Goal: Information Seeking & Learning: Learn about a topic

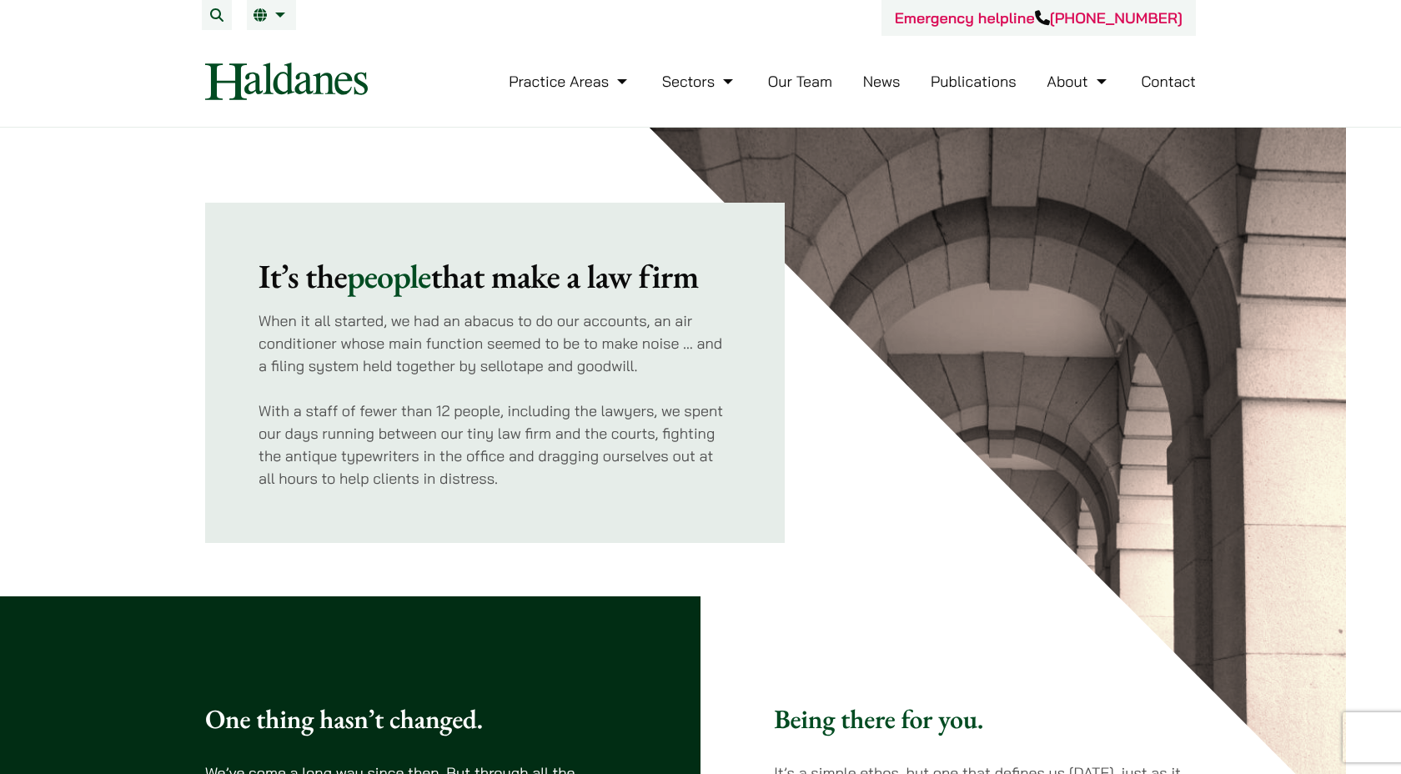
click at [794, 78] on link "Our Team" at bounding box center [800, 81] width 64 height 19
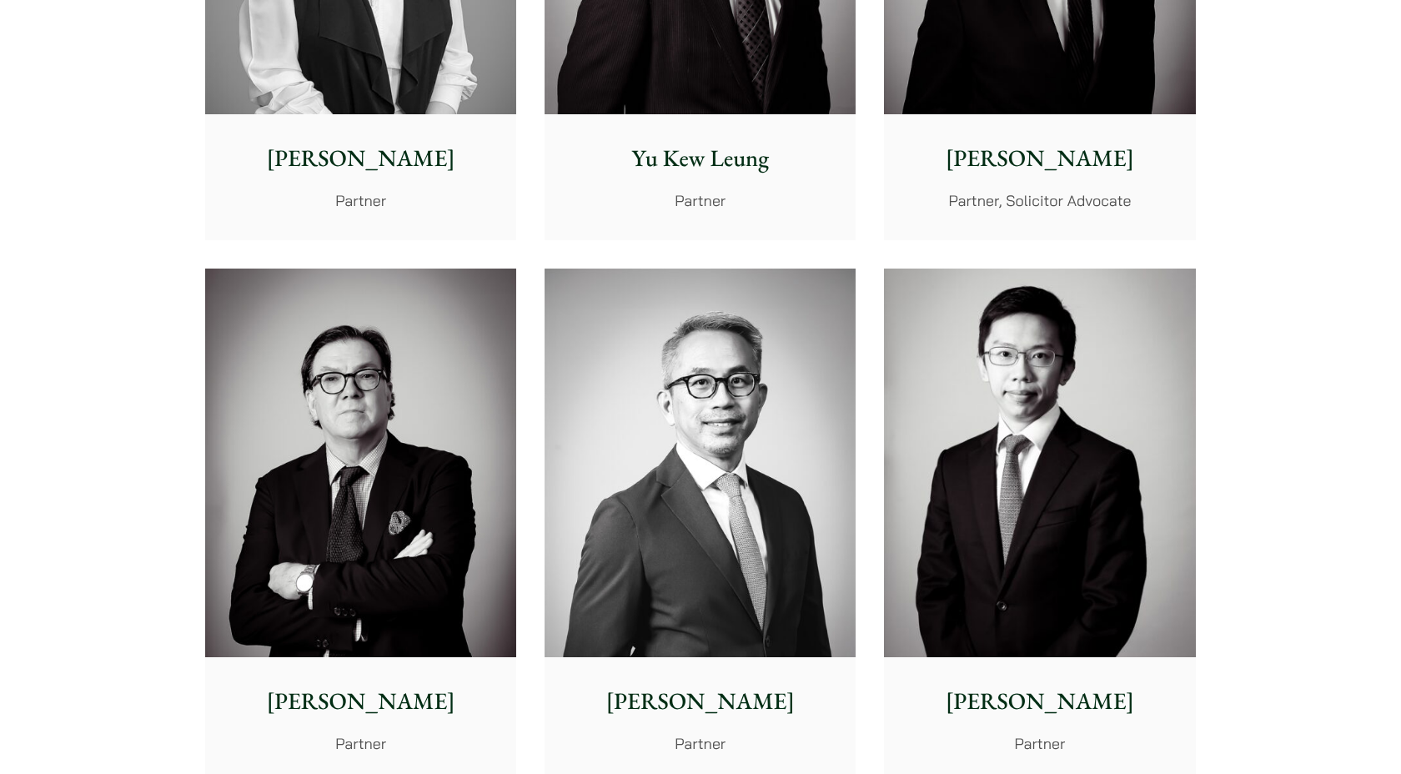
scroll to position [1830, 0]
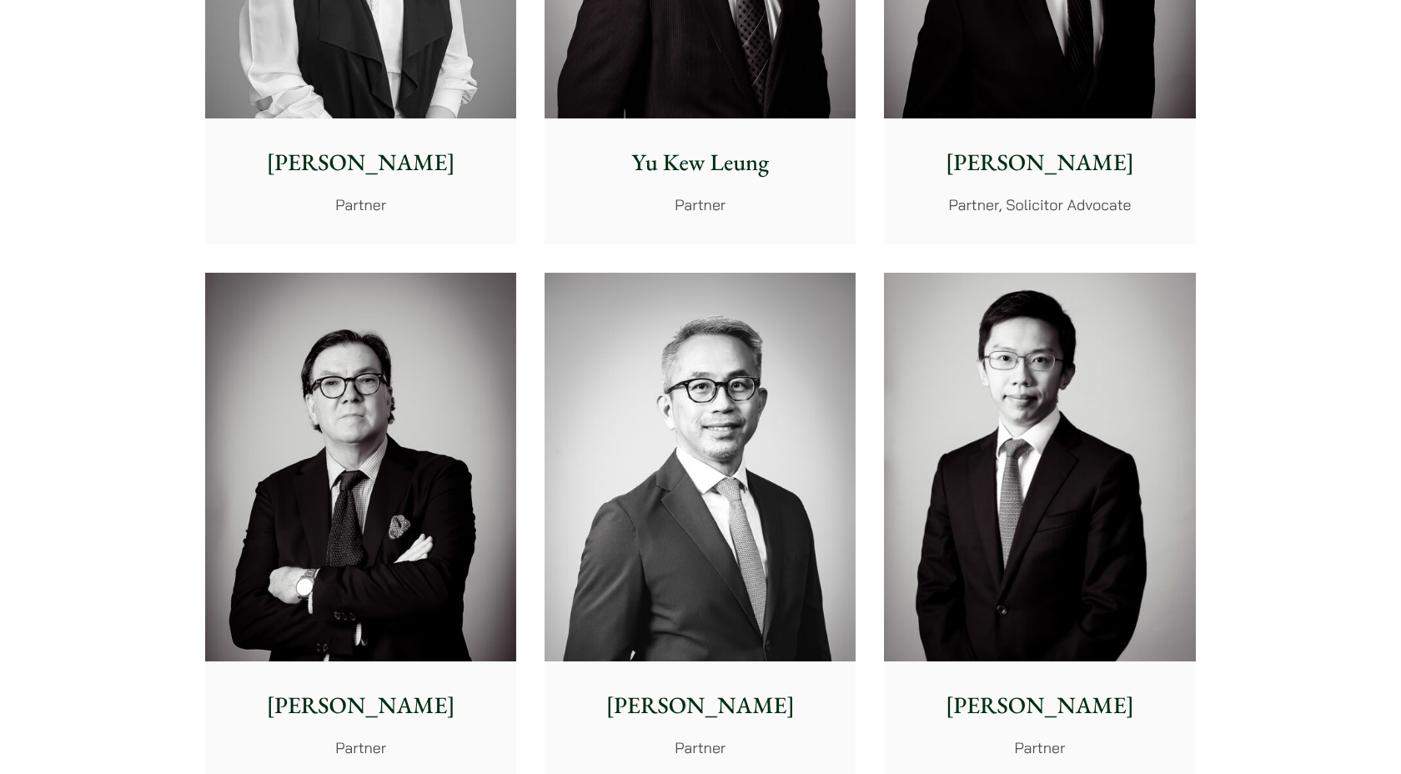
click at [1112, 207] on p "Partner, Solicitor Advocate" at bounding box center [1040, 205] width 284 height 23
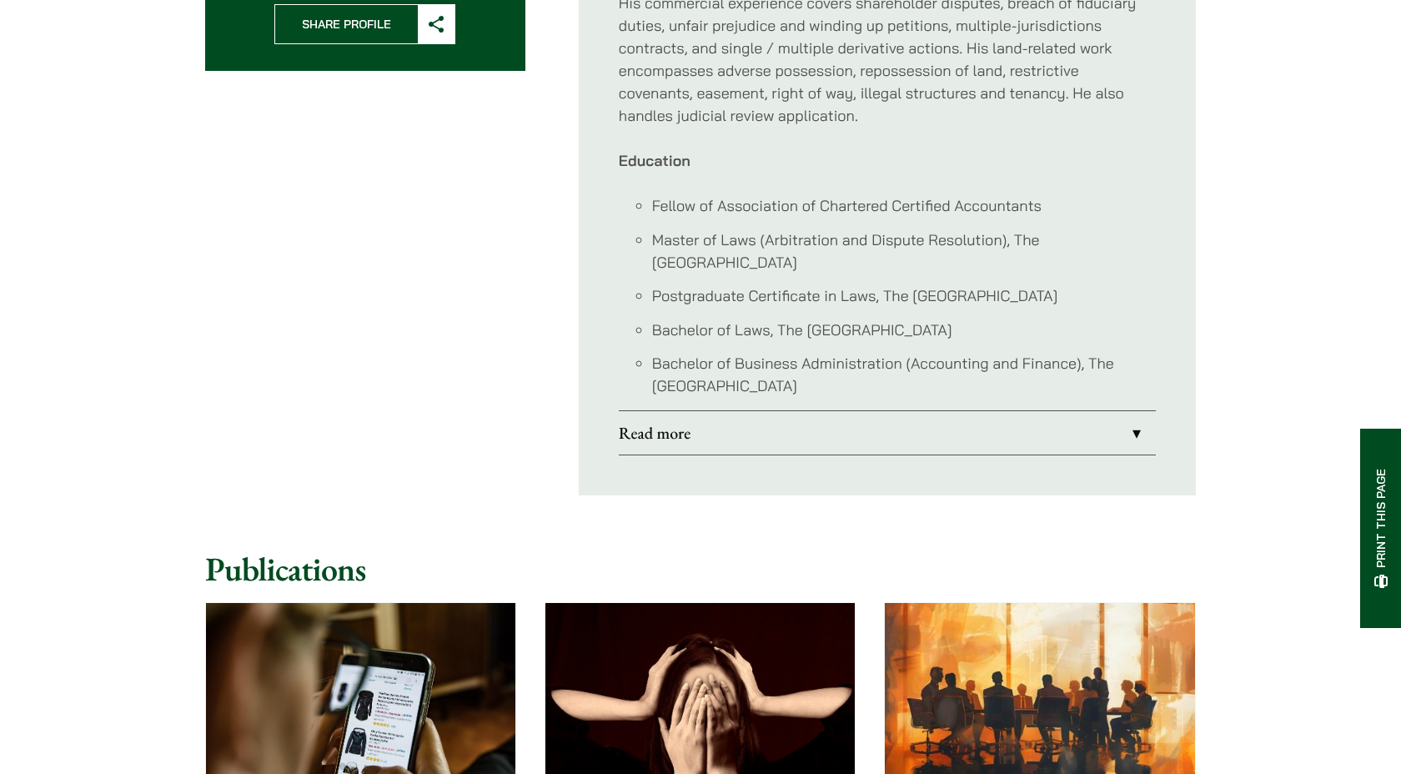
scroll to position [967, 0]
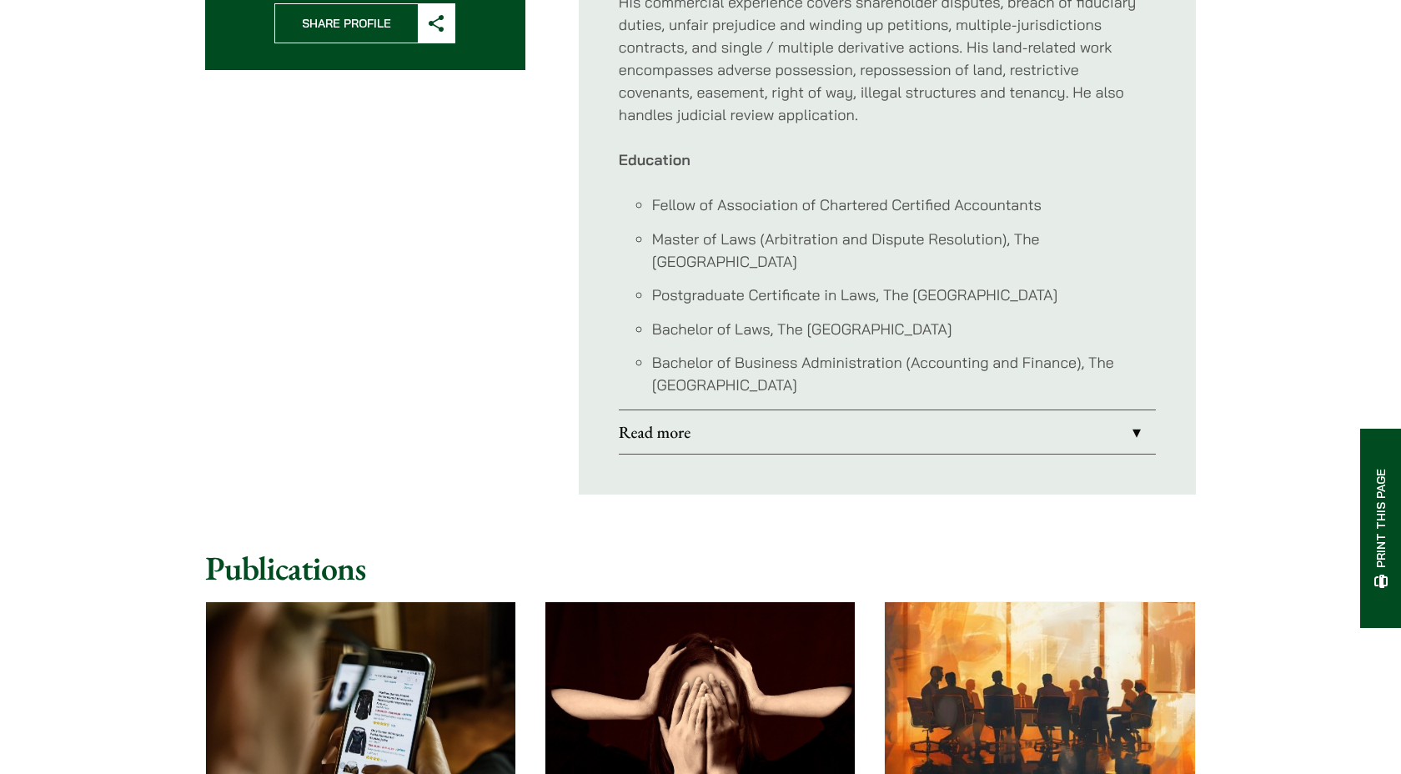
click at [1125, 410] on link "Read more" at bounding box center [887, 431] width 537 height 43
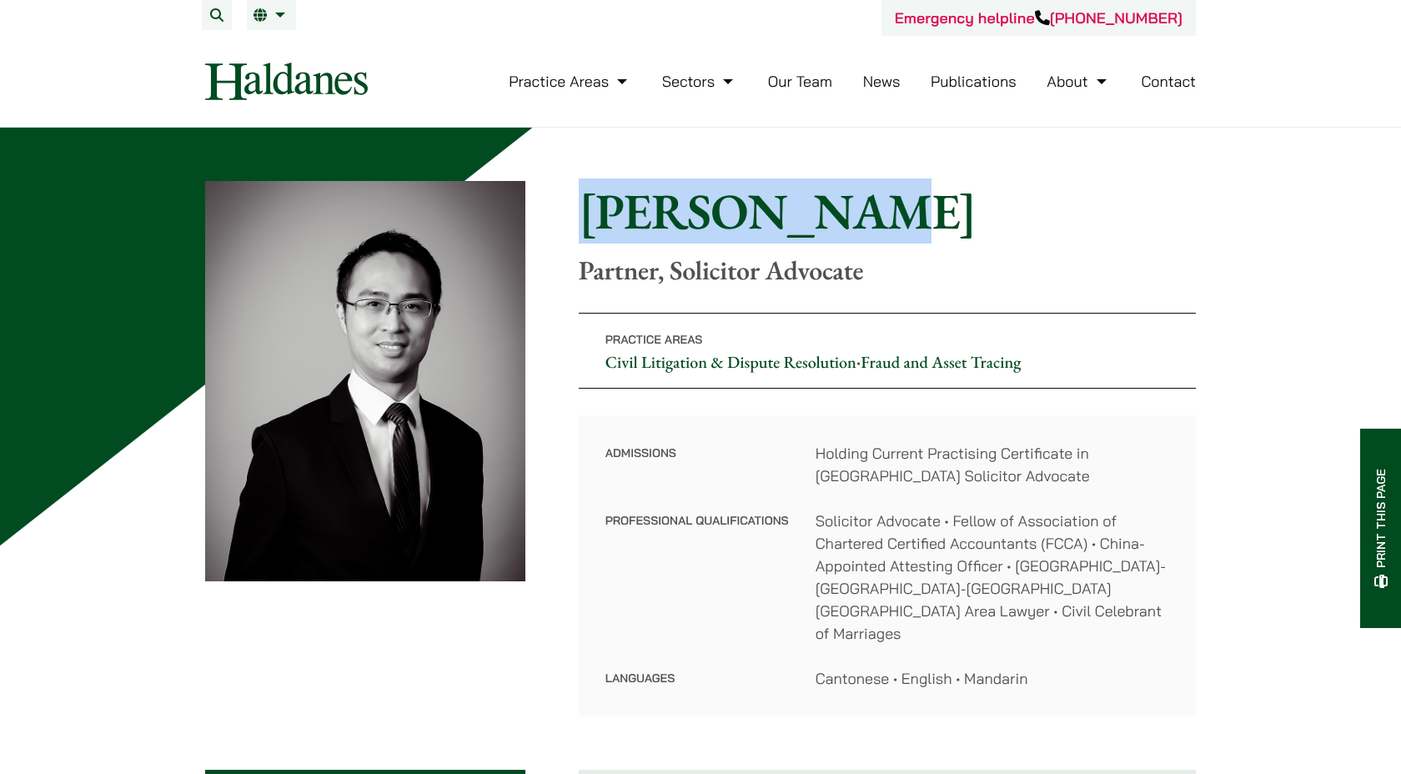
drag, startPoint x: 581, startPoint y: 210, endPoint x: 859, endPoint y: 216, distance: 278.7
click at [859, 216] on h1 "[PERSON_NAME]" at bounding box center [887, 211] width 617 height 60
copy h1 "[PERSON_NAME]"
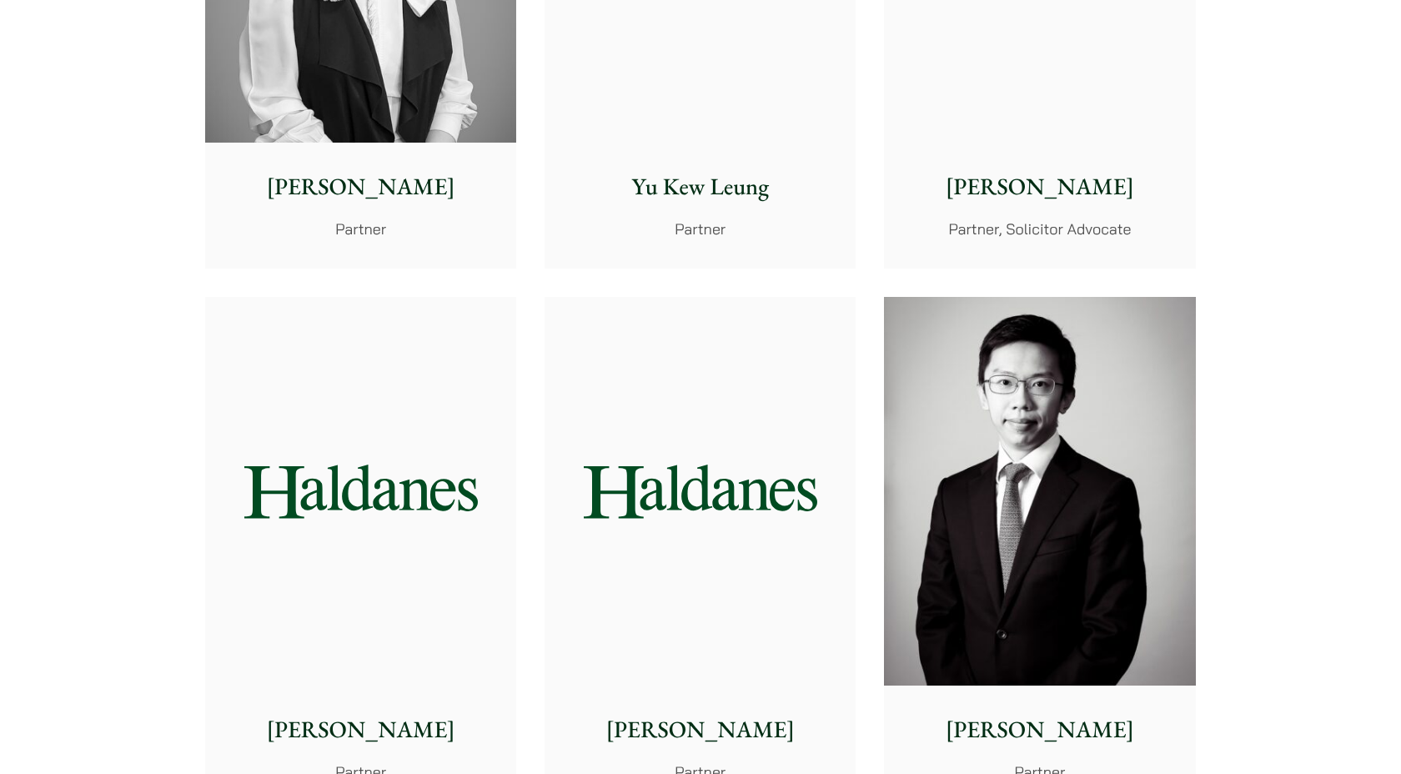
scroll to position [1830, 0]
